Goal: Task Accomplishment & Management: Manage account settings

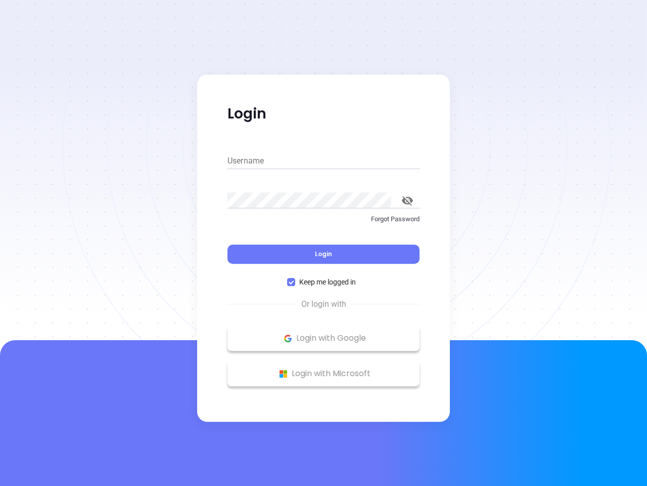
click at [324, 243] on div "Login" at bounding box center [324, 247] width 192 height 31
click at [324, 161] on input "Username" at bounding box center [324, 161] width 192 height 16
click at [408, 200] on icon "toggle password visibility" at bounding box center [407, 201] width 11 height 10
click at [324, 254] on span "Login" at bounding box center [323, 253] width 17 height 9
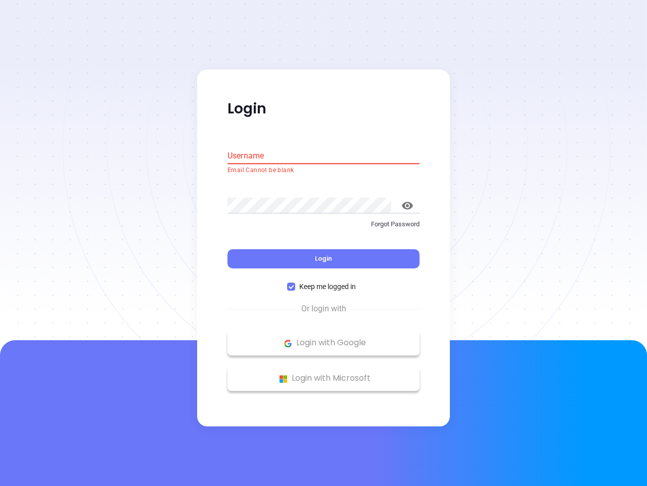
click at [324, 282] on span "Keep me logged in" at bounding box center [327, 286] width 65 height 11
click at [295, 283] on input "Keep me logged in" at bounding box center [291, 287] width 8 height 8
checkbox input "false"
click at [324, 338] on p "Login with Google" at bounding box center [324, 342] width 182 height 15
click at [324, 373] on p "Login with Microsoft" at bounding box center [324, 378] width 182 height 15
